Goal: Find specific page/section: Find specific page/section

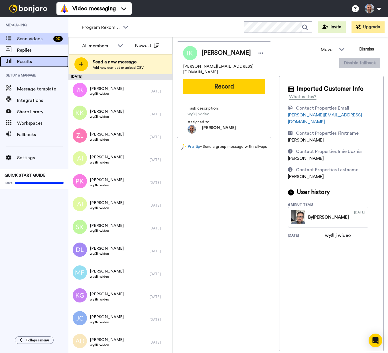
click at [31, 61] on span "Results" at bounding box center [42, 61] width 51 height 7
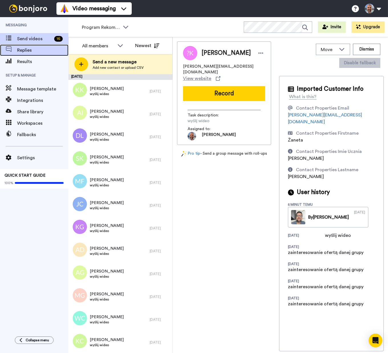
click at [33, 53] on span "Replies" at bounding box center [42, 50] width 51 height 7
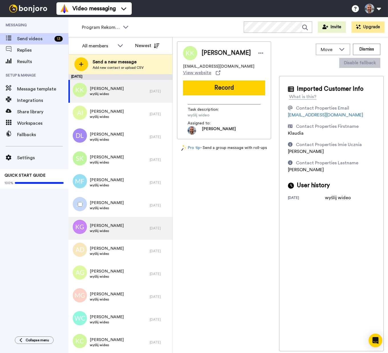
scroll to position [92, 0]
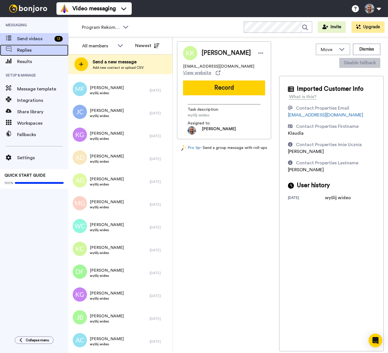
click at [30, 53] on span "Replies" at bounding box center [42, 50] width 51 height 7
